Goal: Browse casually: Explore the website without a specific task or goal

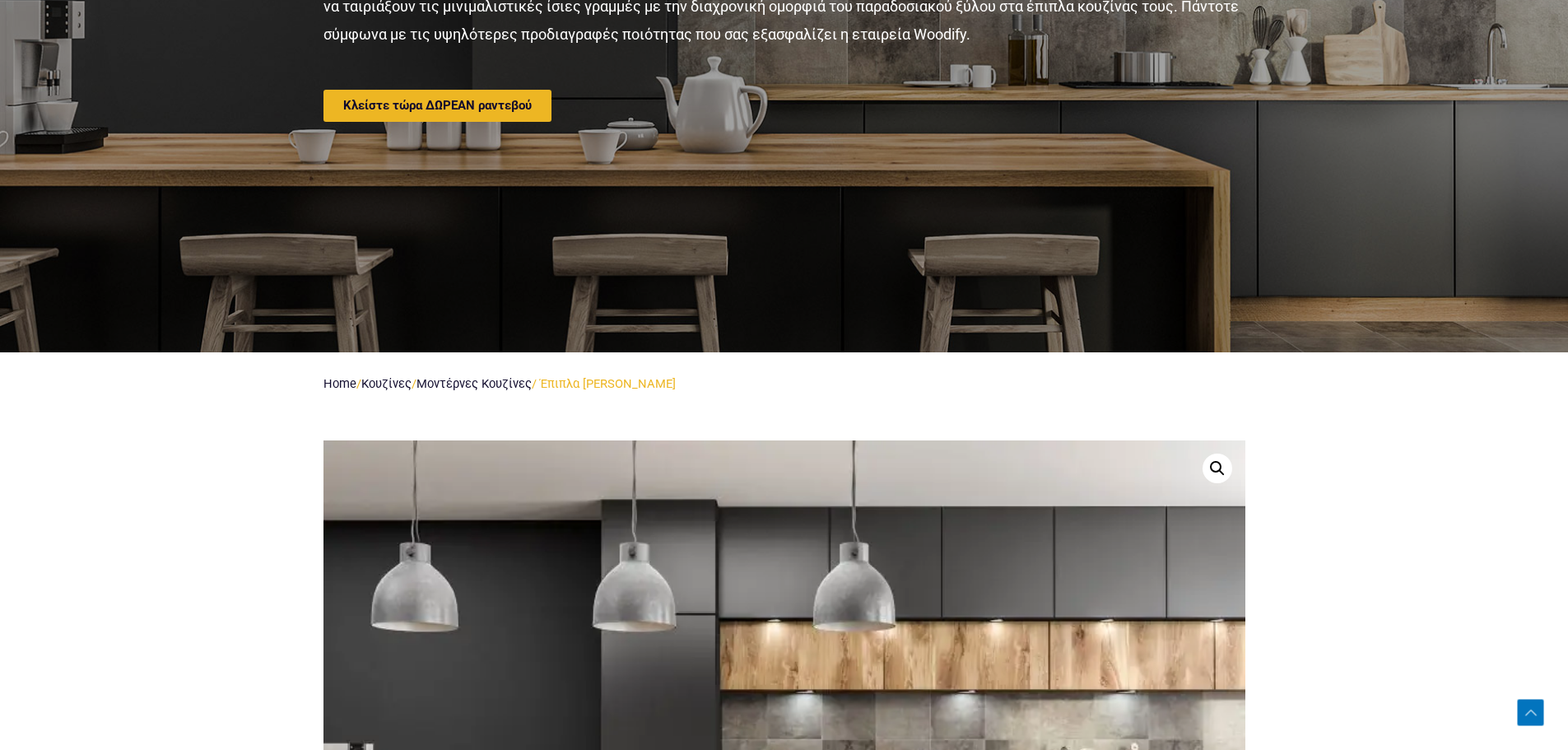
scroll to position [1248, 0]
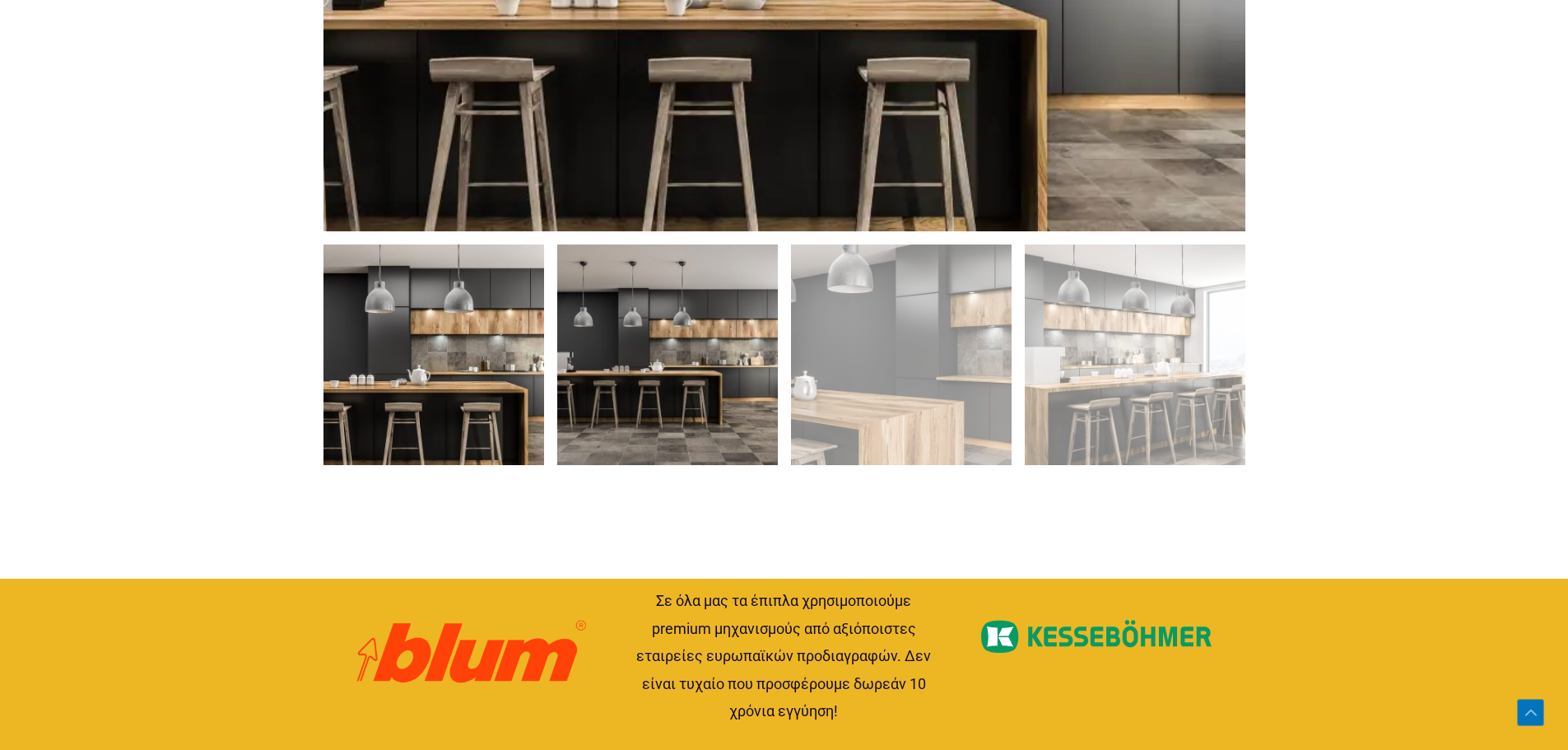
click at [699, 353] on img at bounding box center [668, 354] width 221 height 221
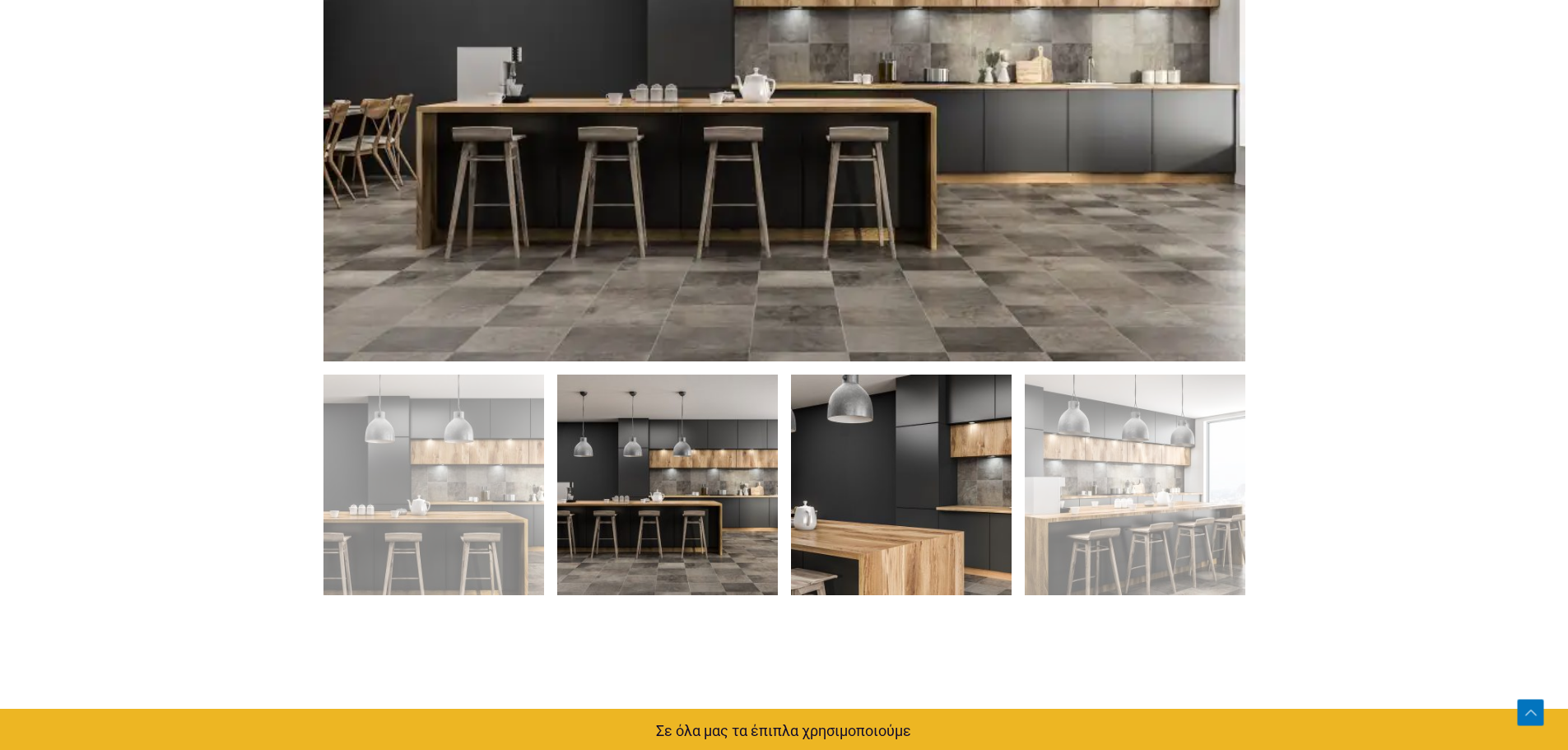
scroll to position [1084, 0]
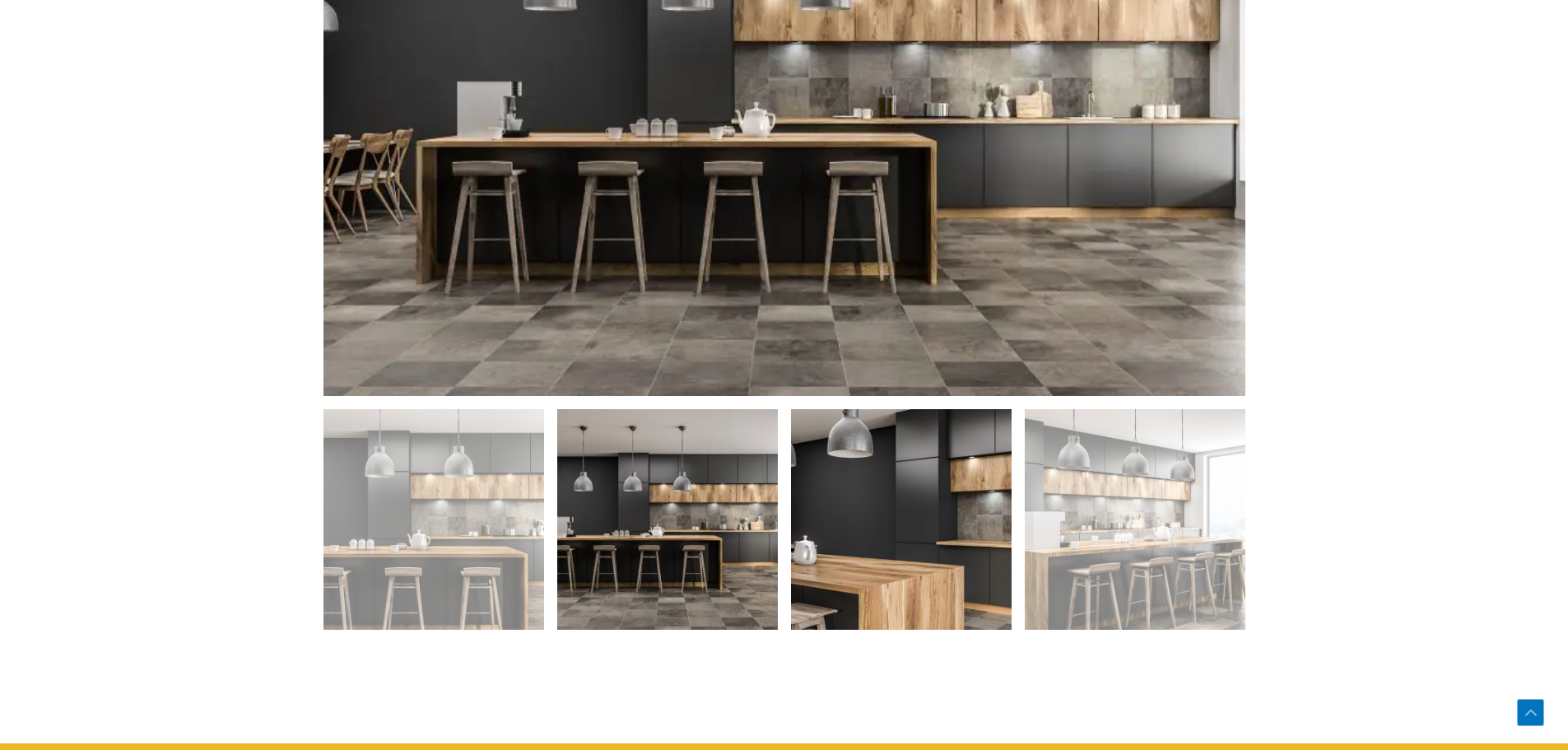
click at [954, 494] on img at bounding box center [901, 519] width 221 height 221
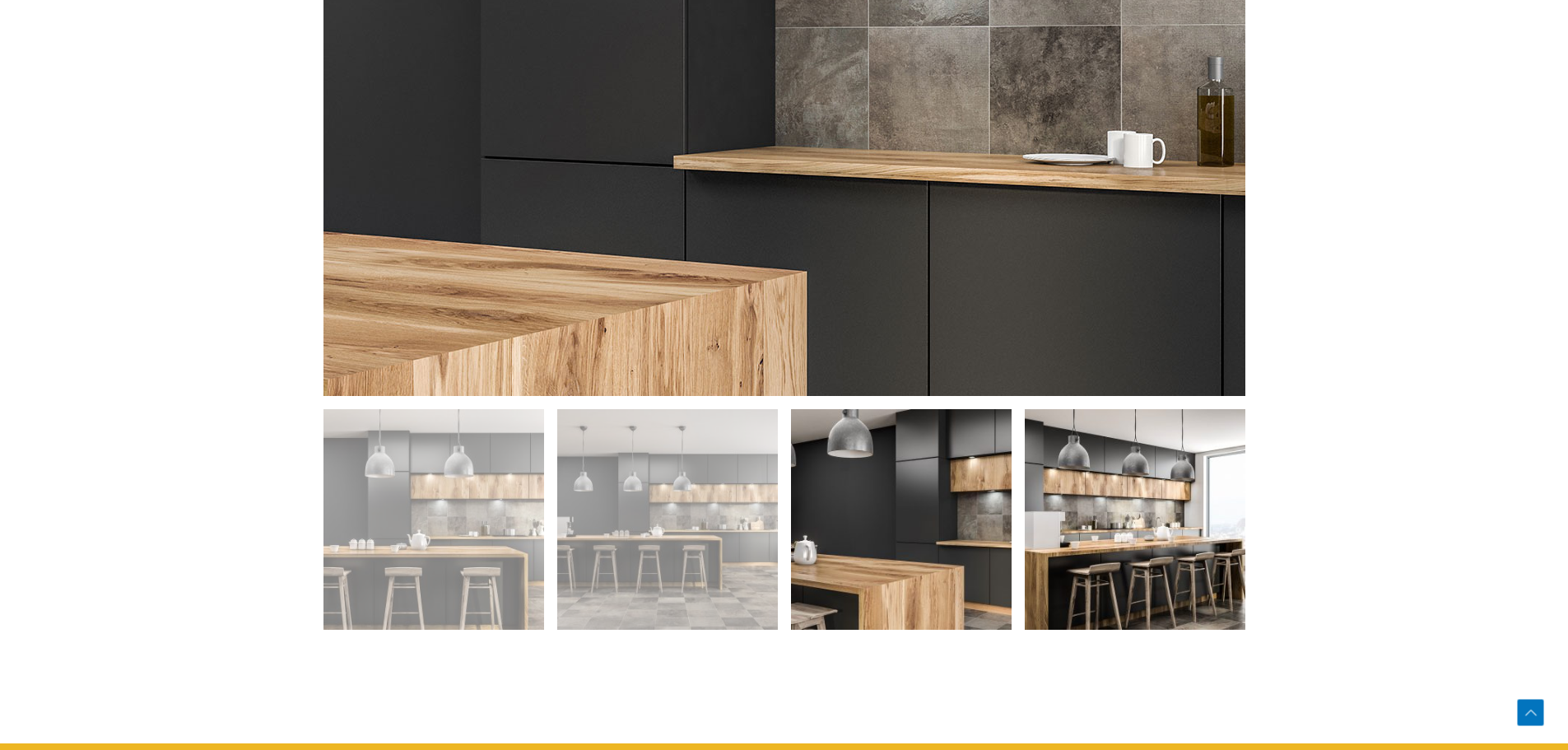
click at [1168, 498] on img at bounding box center [1135, 519] width 221 height 221
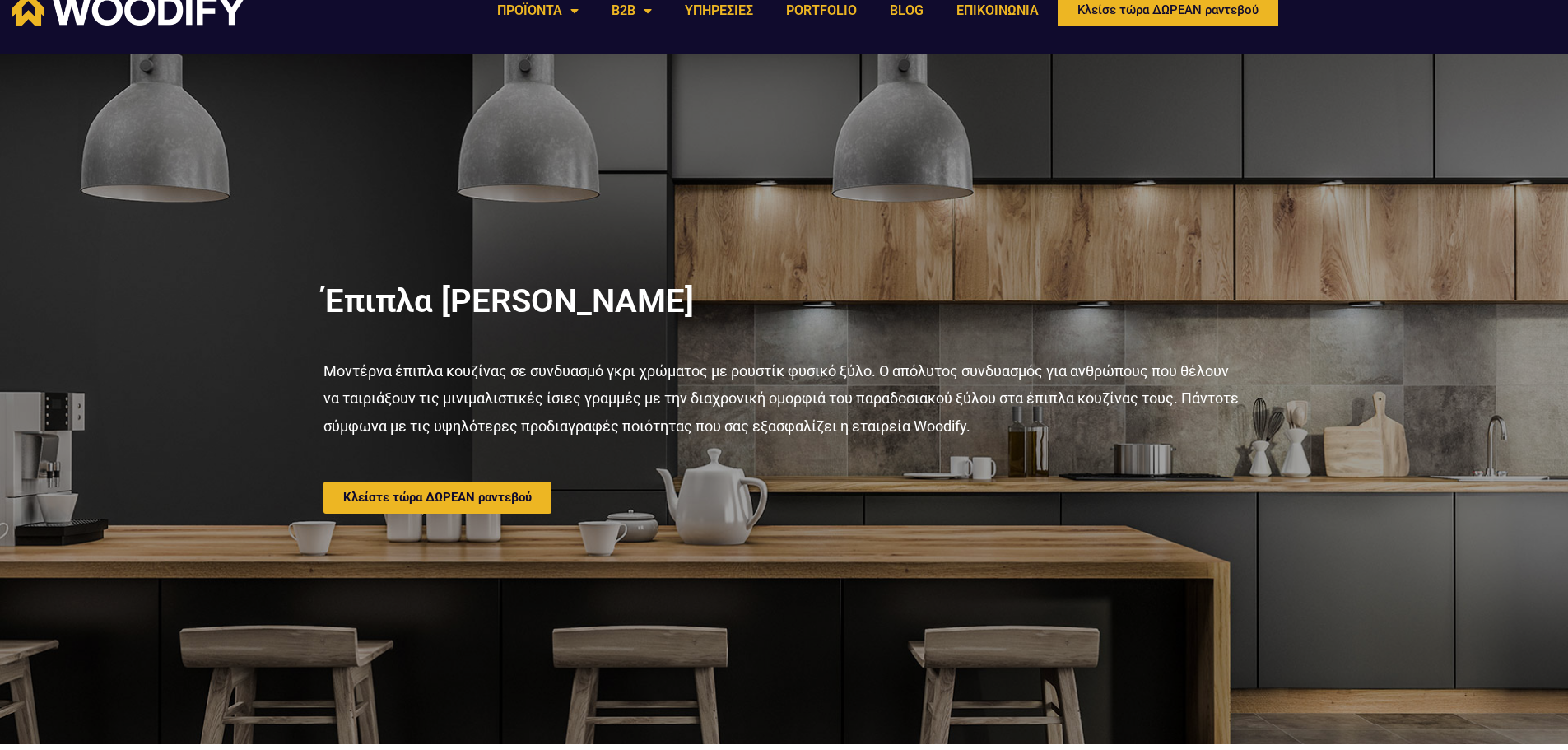
scroll to position [0, 0]
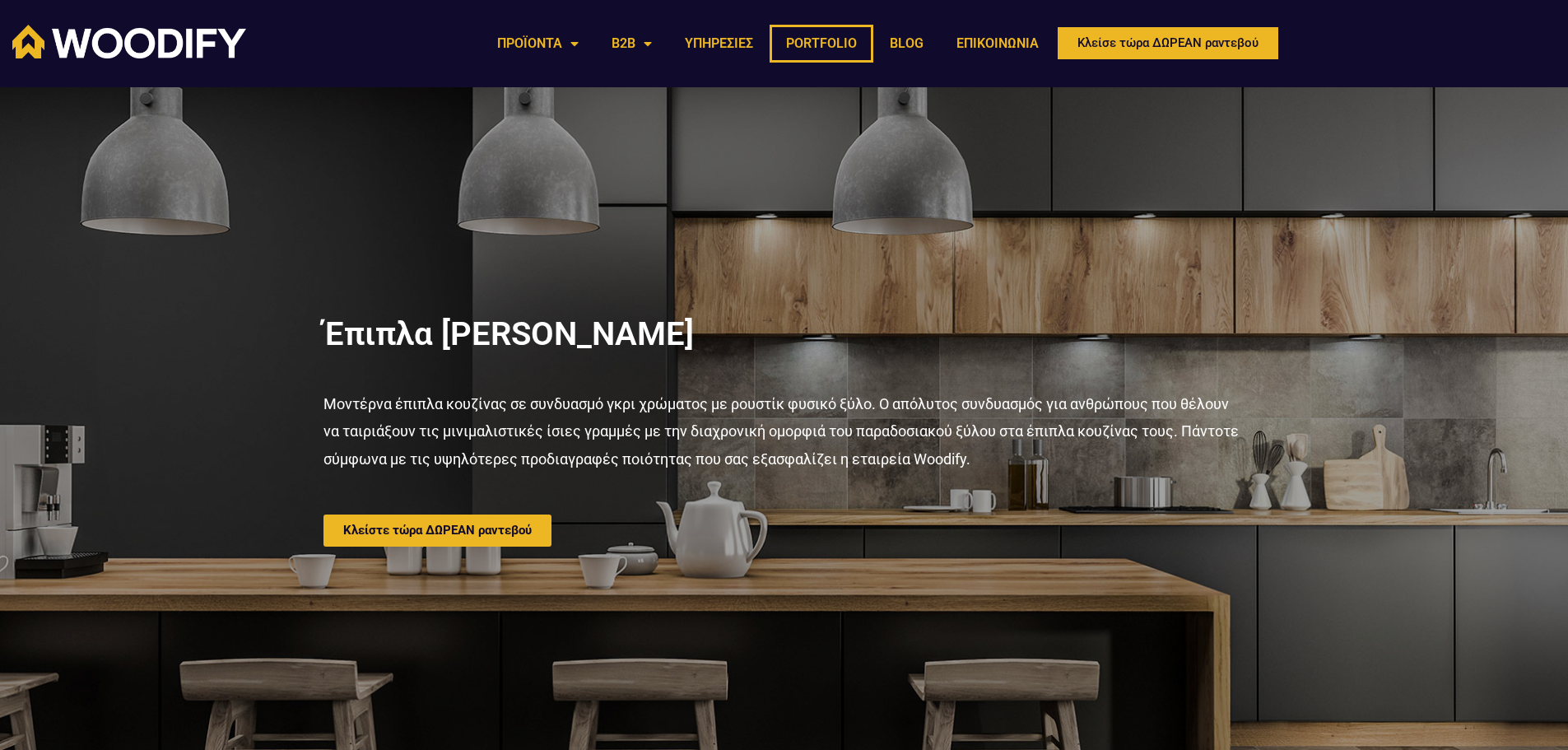
click at [832, 47] on link "PORTFOLIO" at bounding box center [821, 43] width 103 height 38
